Goal: Task Accomplishment & Management: Manage account settings

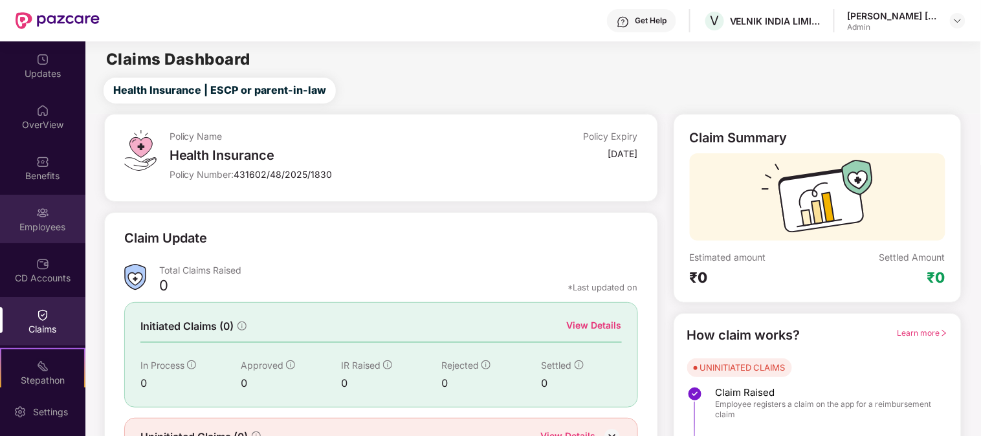
click at [47, 226] on div "Employees" at bounding box center [42, 227] width 85 height 13
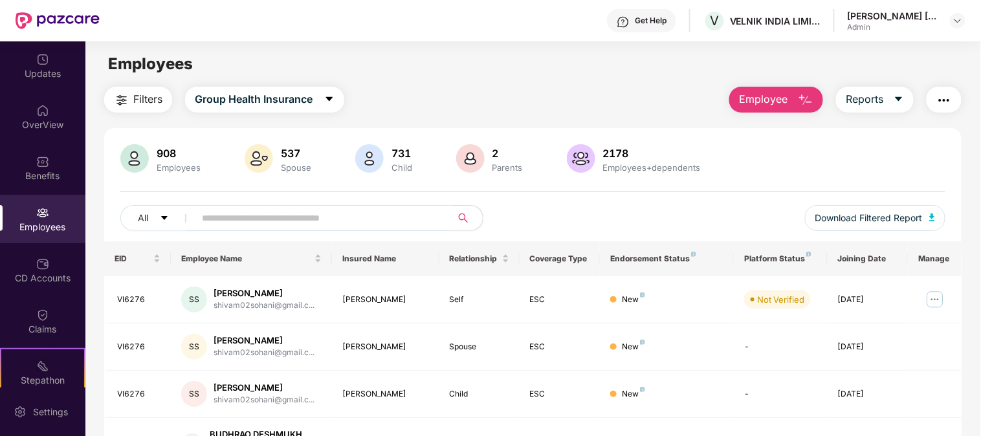
click at [263, 214] on input "text" at bounding box center [318, 217] width 232 height 19
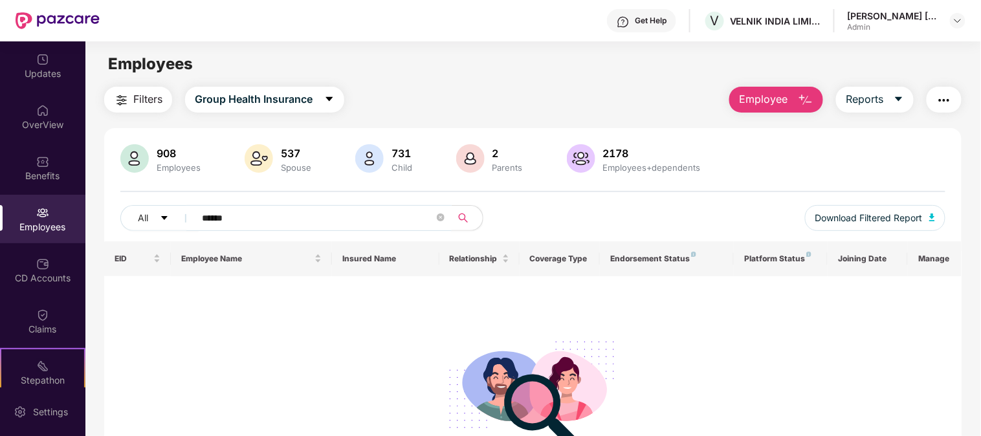
click at [212, 220] on input "******" at bounding box center [318, 217] width 232 height 19
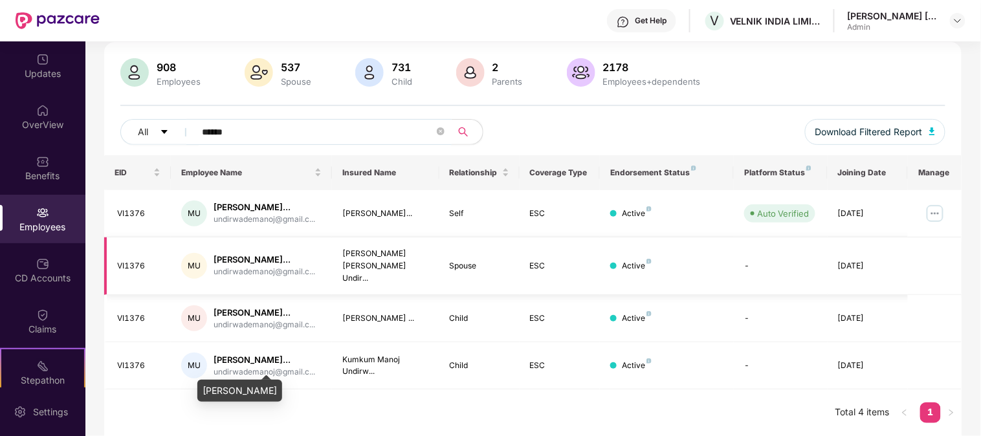
scroll to position [119, 0]
type input "******"
click at [932, 203] on img at bounding box center [935, 213] width 21 height 21
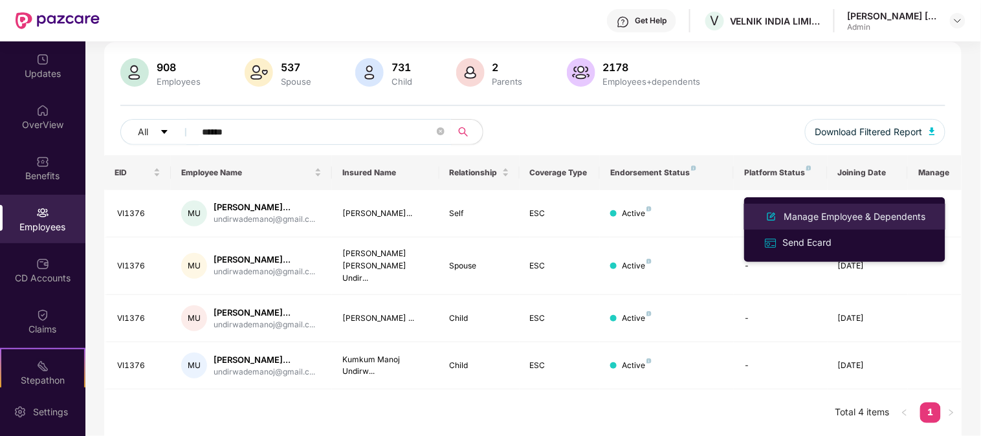
click at [838, 217] on div "Manage Employee & Dependents" at bounding box center [855, 217] width 147 height 14
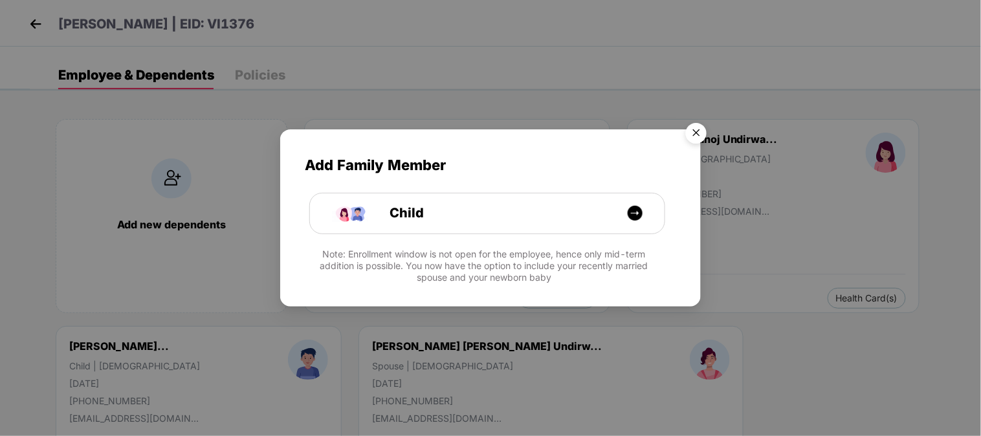
click at [702, 133] on img "Close" at bounding box center [696, 135] width 36 height 36
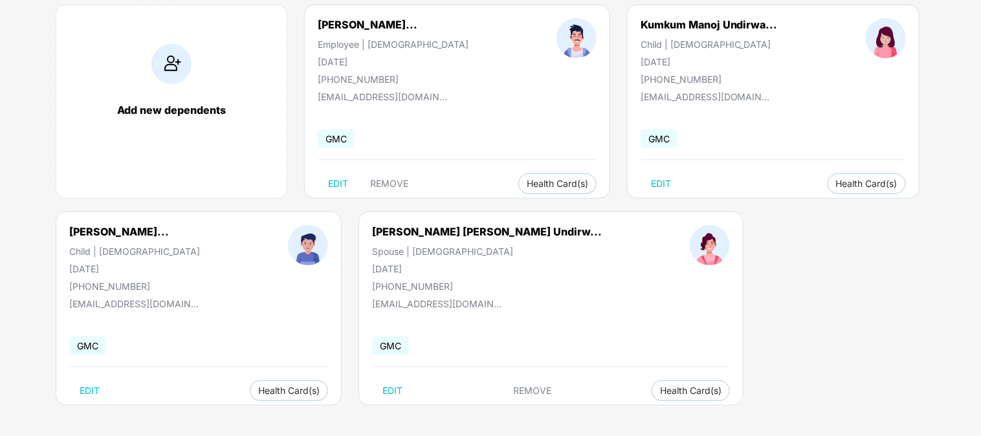
scroll to position [116, 0]
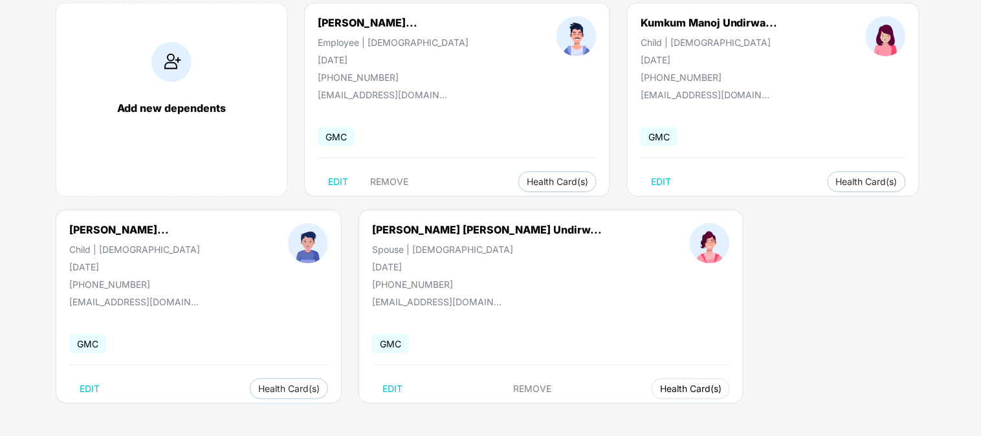
click at [660, 389] on span "Health Card(s)" at bounding box center [690, 389] width 61 height 6
click at [638, 411] on span "Health Insurance(ESC)" at bounding box center [604, 414] width 113 height 14
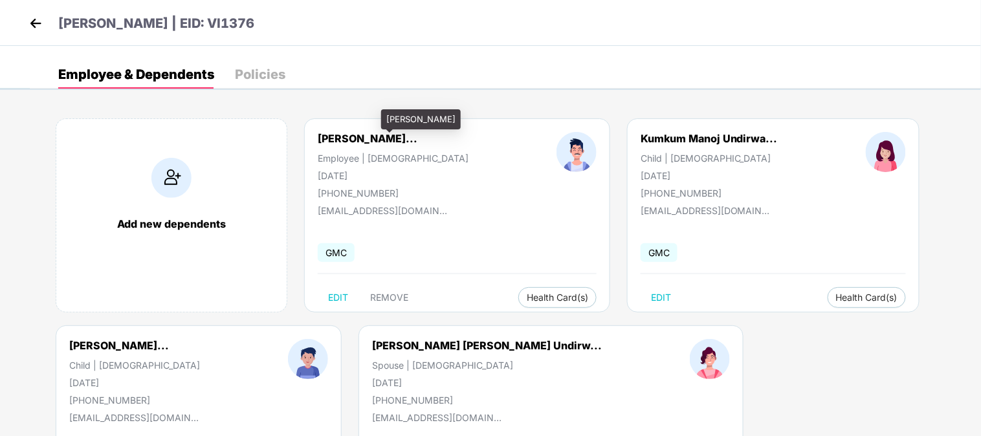
scroll to position [0, 0]
click at [33, 22] on img at bounding box center [35, 23] width 19 height 19
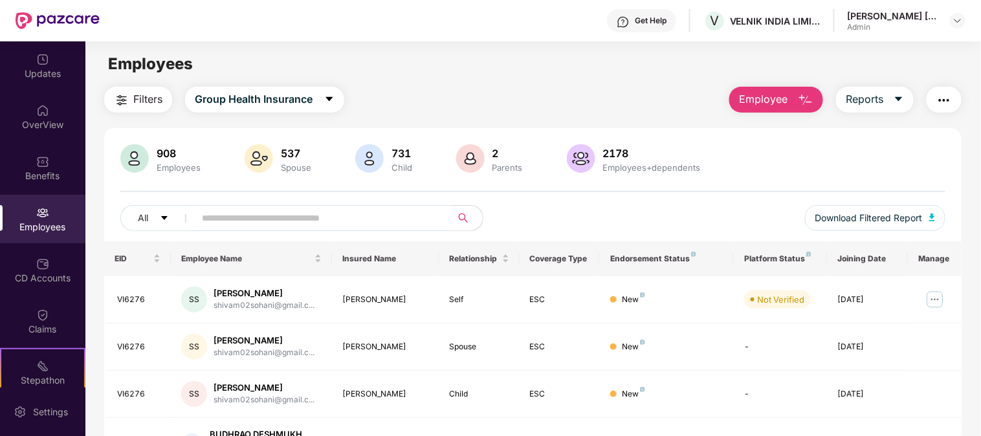
click at [663, 18] on div "Get Help" at bounding box center [651, 21] width 32 height 10
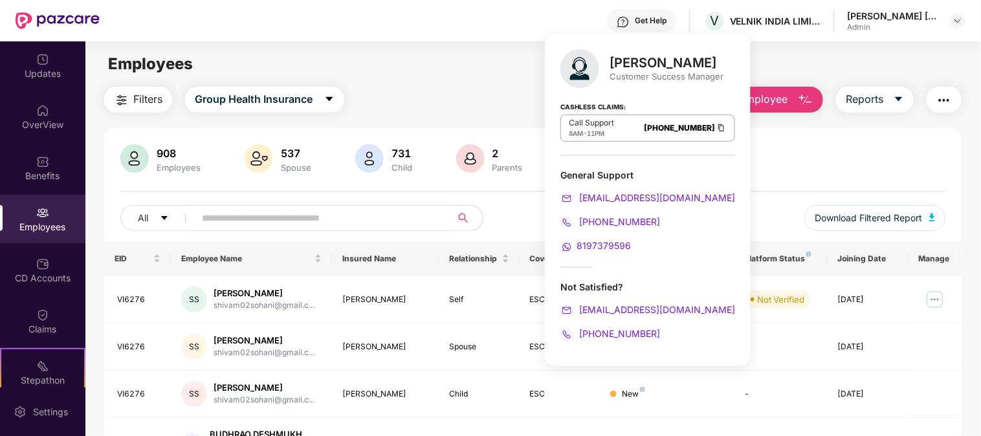
click at [644, 126] on link "[PHONE_NUMBER]" at bounding box center [679, 128] width 71 height 10
click at [716, 126] on img at bounding box center [721, 127] width 10 height 11
click at [399, 67] on div "Employees" at bounding box center [532, 64] width 895 height 25
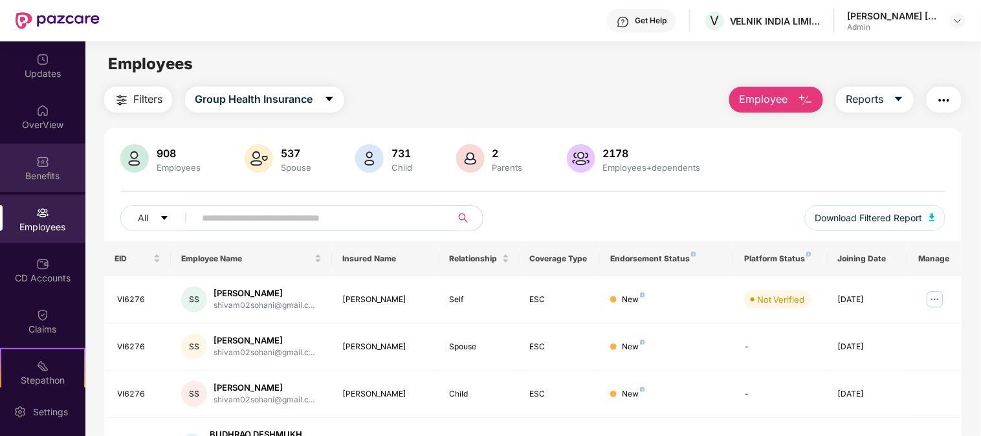
click at [39, 163] on img at bounding box center [42, 161] width 13 height 13
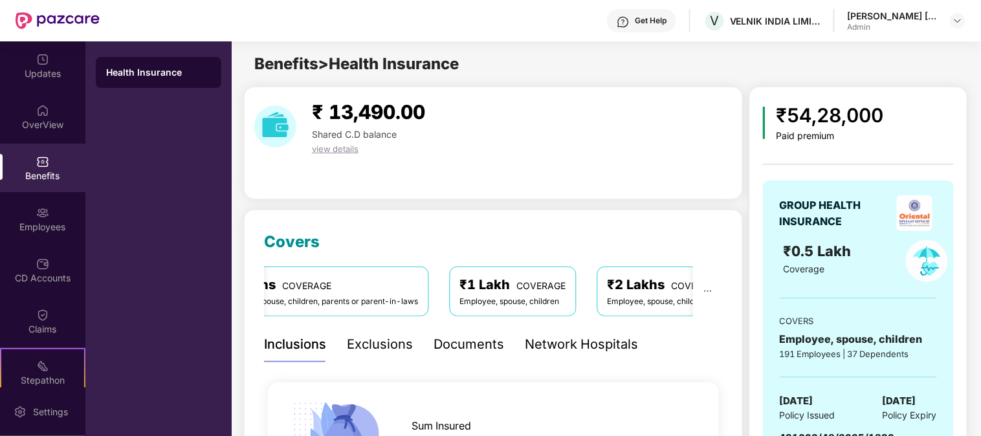
click at [572, 344] on div "Network Hospitals" at bounding box center [581, 345] width 113 height 20
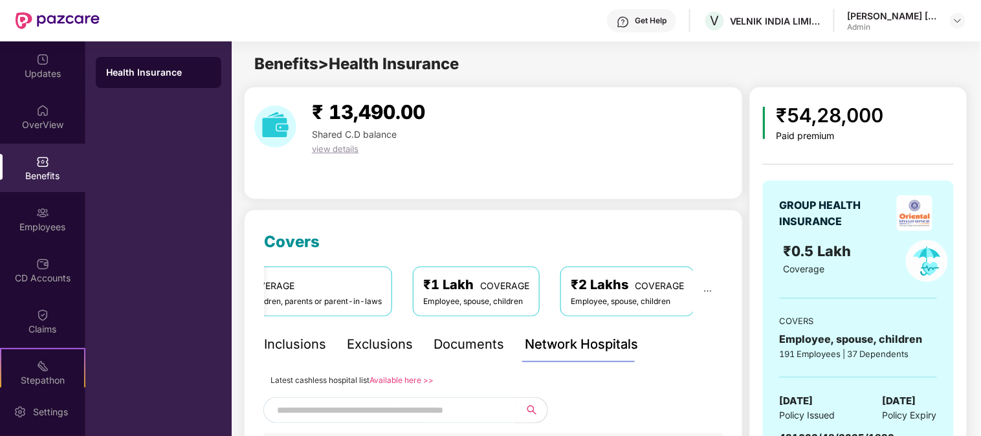
click at [463, 343] on div "Documents" at bounding box center [468, 345] width 71 height 20
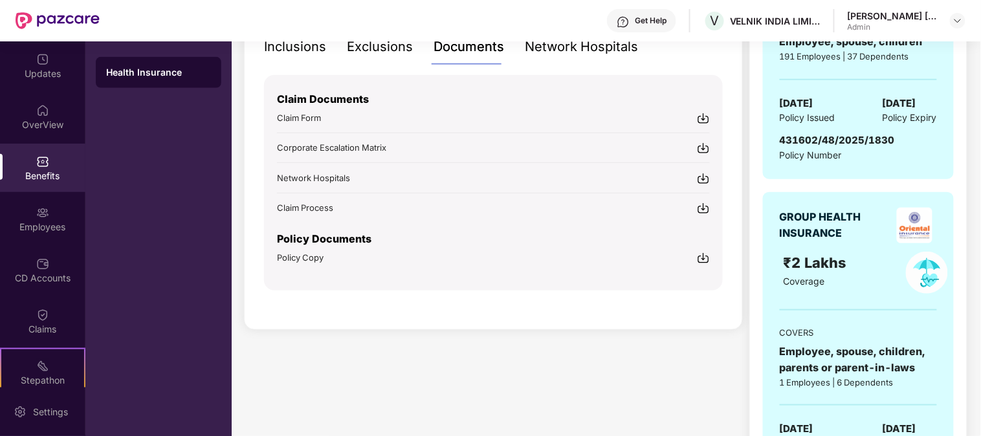
scroll to position [287, 0]
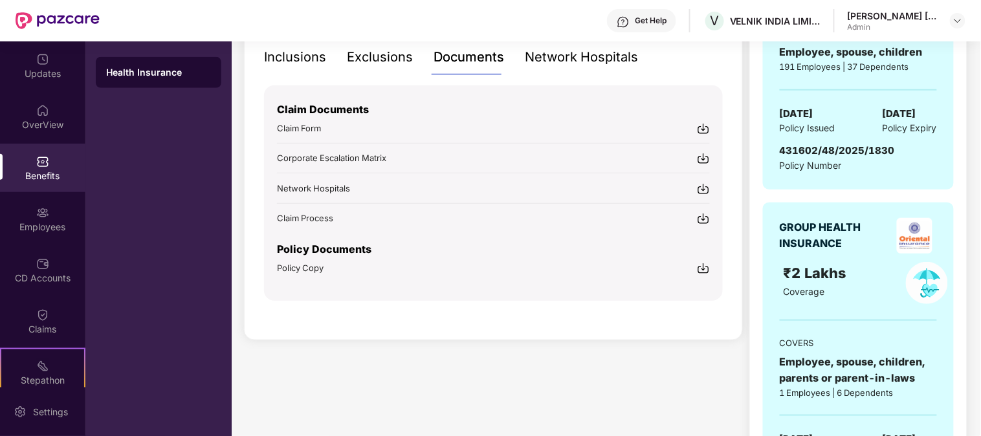
click at [707, 188] on img at bounding box center [703, 188] width 13 height 13
click at [47, 218] on div "Employees" at bounding box center [42, 219] width 85 height 49
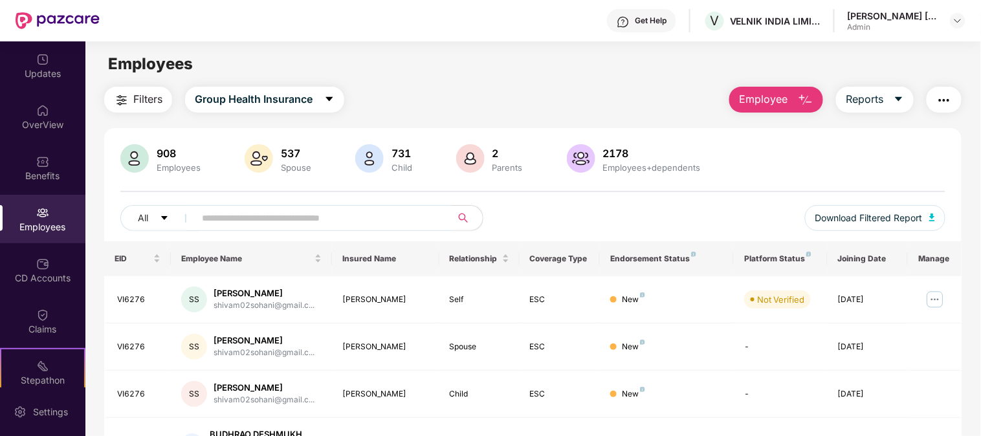
click at [307, 217] on input "text" at bounding box center [318, 217] width 232 height 19
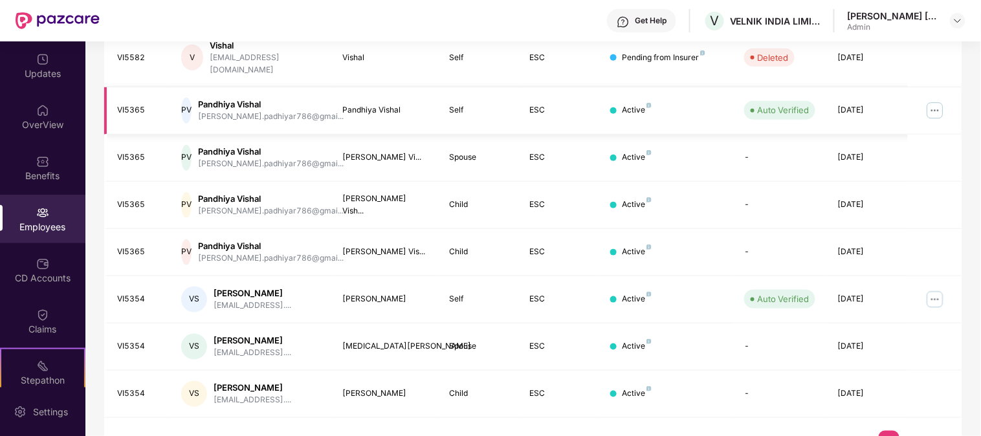
scroll to position [359, 0]
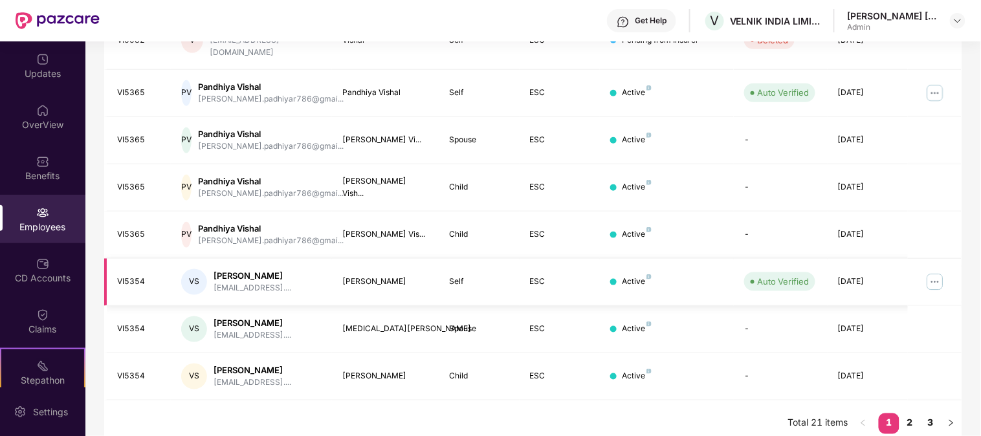
type input "*****"
click at [934, 272] on img at bounding box center [935, 282] width 21 height 21
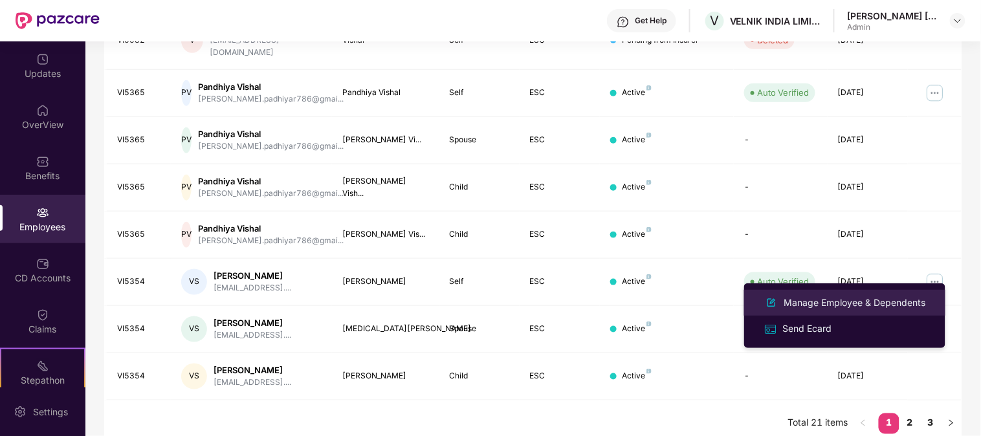
click at [852, 300] on div "Manage Employee & Dependents" at bounding box center [855, 303] width 147 height 14
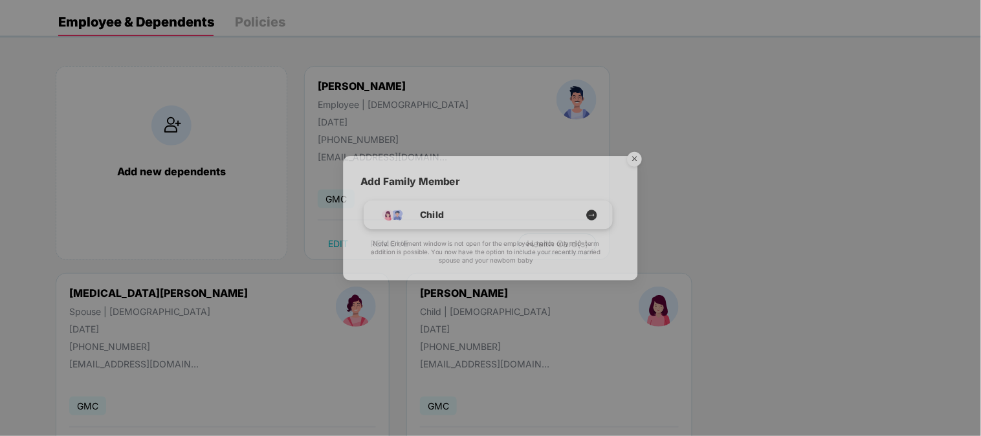
scroll to position [116, 0]
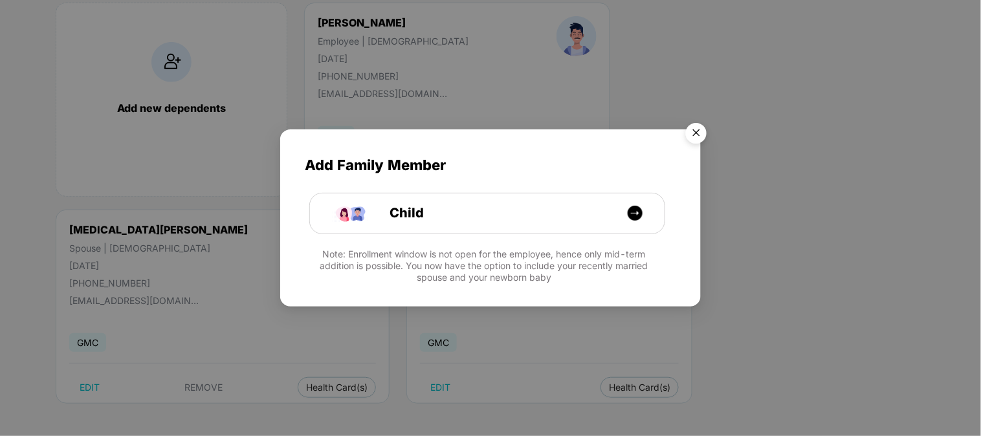
click at [697, 121] on img "Close" at bounding box center [696, 135] width 36 height 36
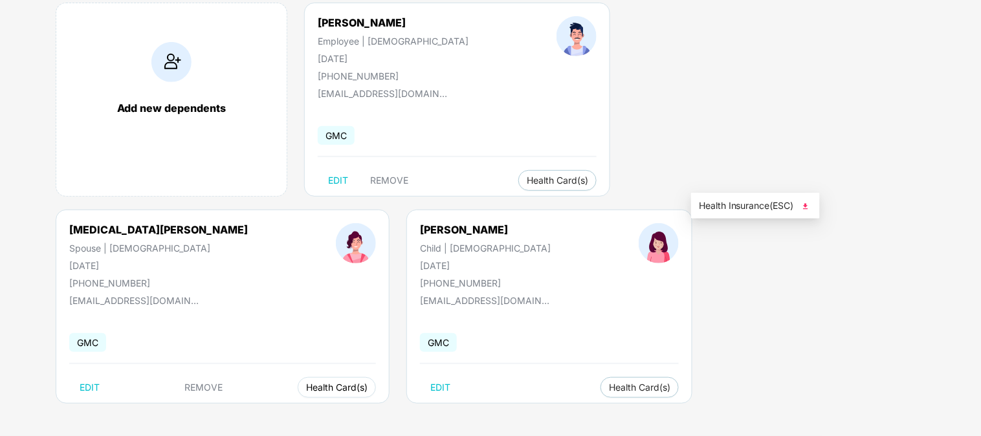
click at [376, 377] on button "Health Card(s)" at bounding box center [337, 387] width 78 height 21
click at [723, 206] on span "Health Insurance(ESC)" at bounding box center [755, 206] width 113 height 14
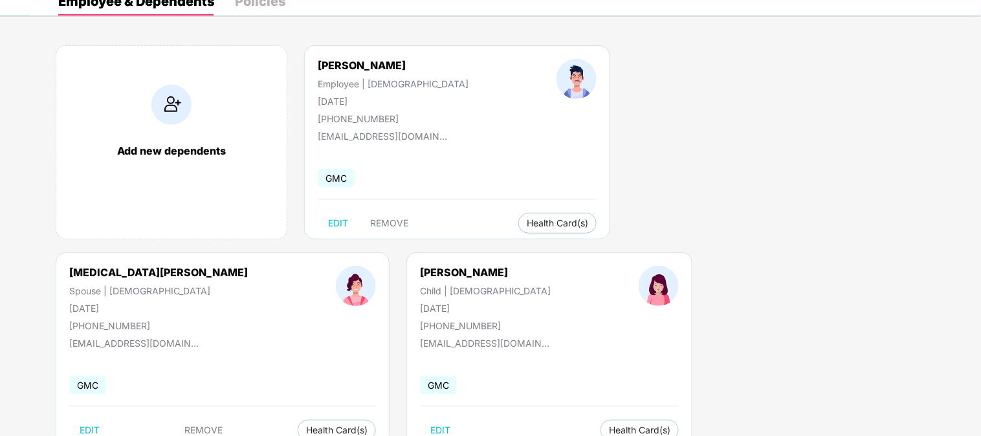
scroll to position [0, 0]
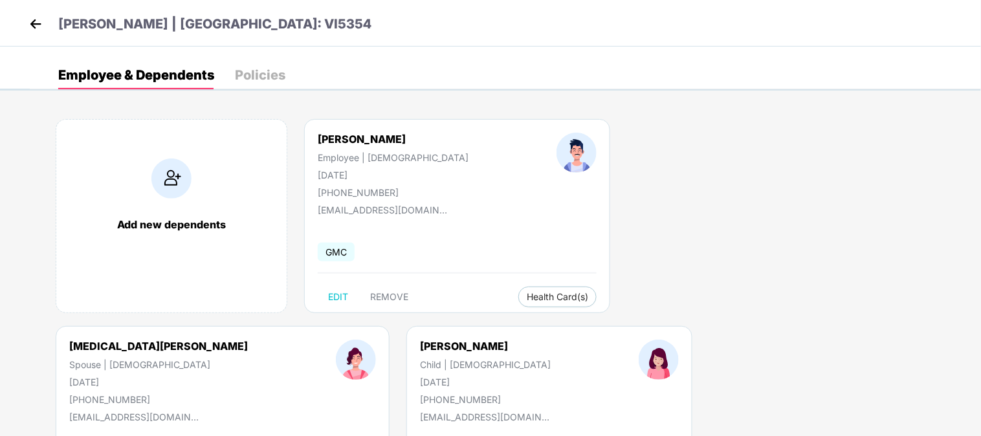
click at [254, 65] on div "Policies" at bounding box center [260, 75] width 50 height 28
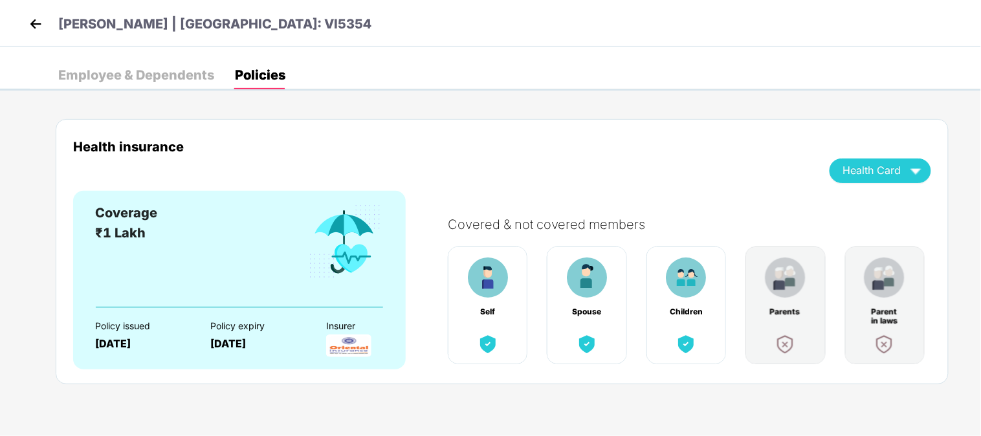
click at [132, 75] on div "Employee & Dependents" at bounding box center [136, 75] width 156 height 13
